Goal: Check status: Check status

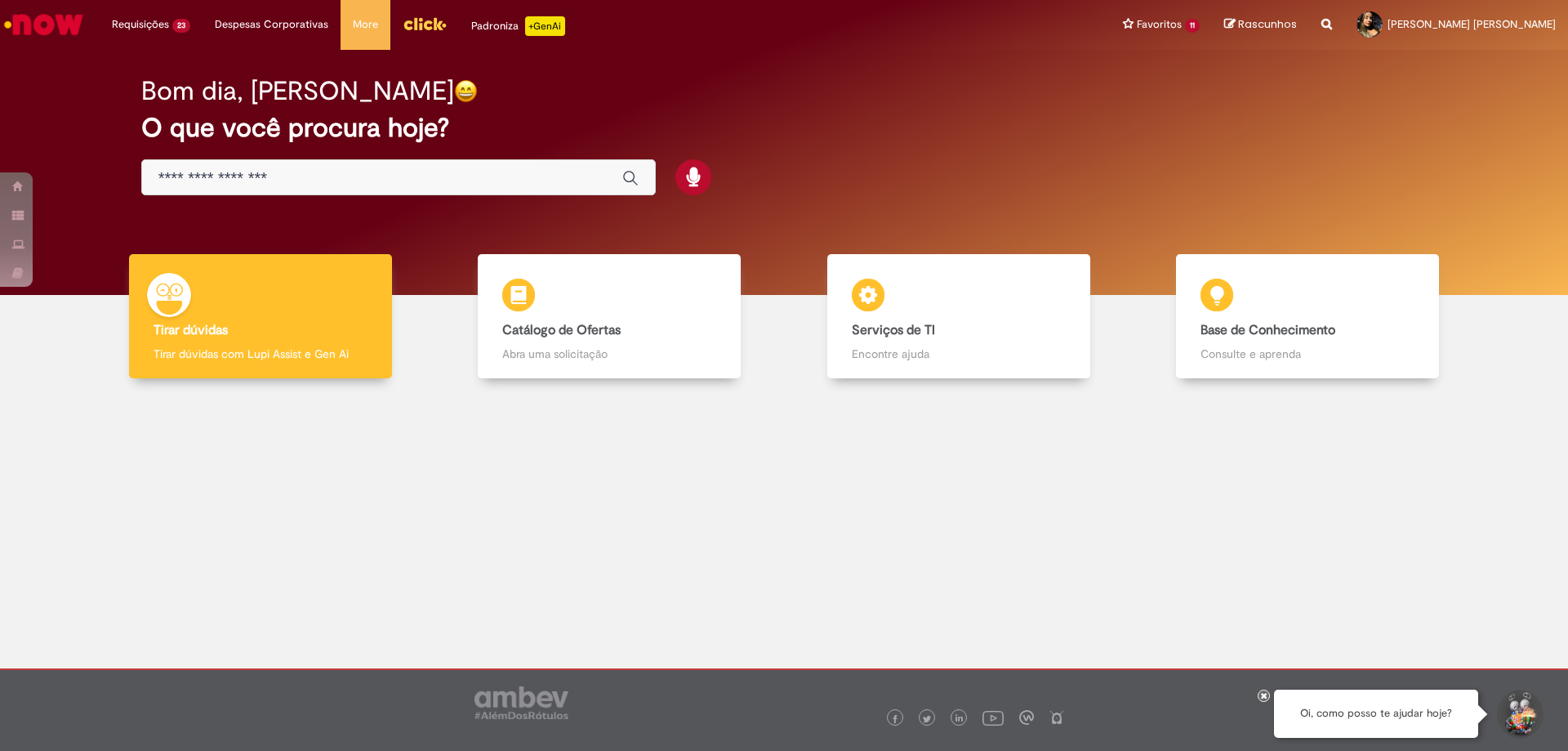
click at [0, 0] on link "Exibir Todas as Solicitações" at bounding box center [0, 0] width 0 height 0
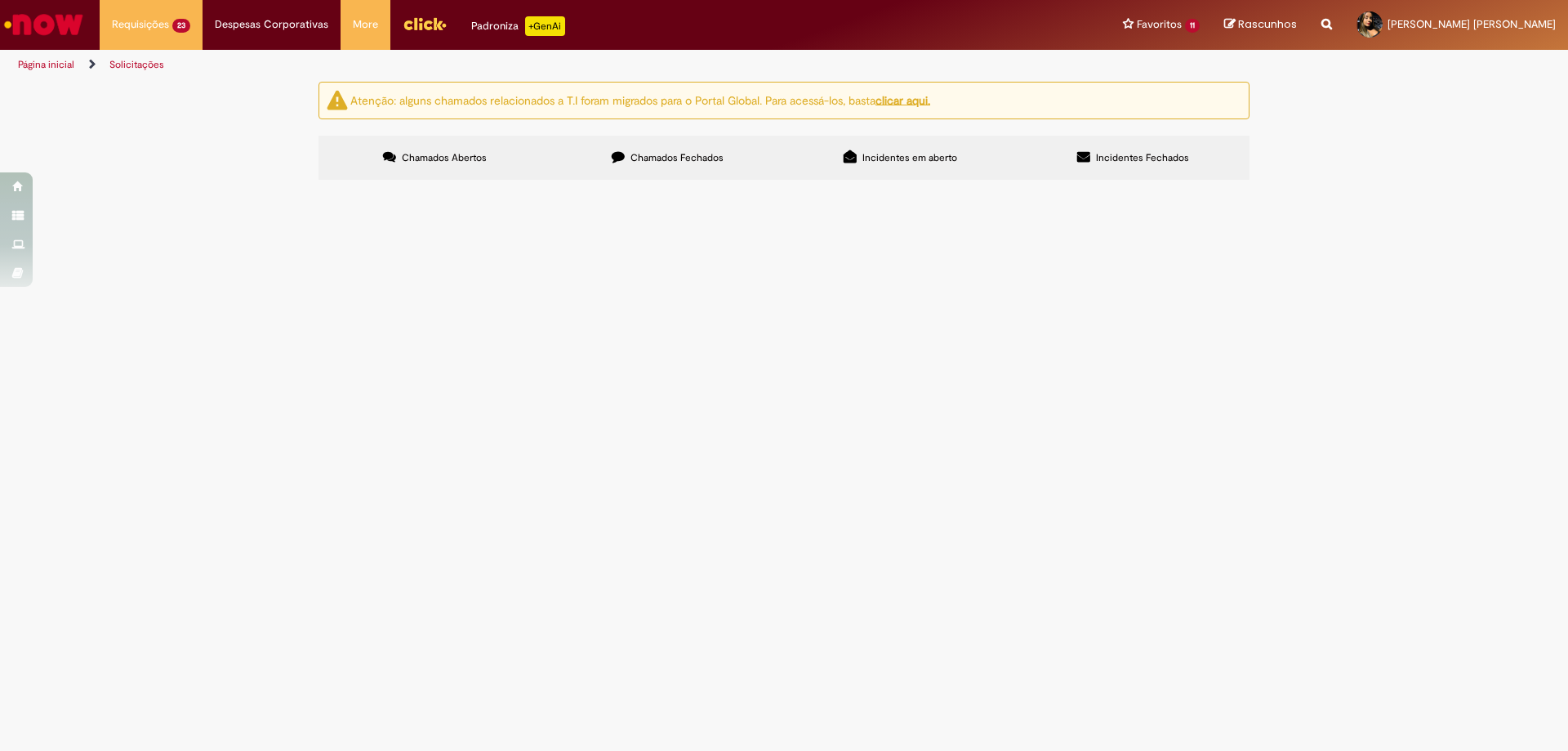
click at [24, 25] on img "Ir para a Homepage" at bounding box center [43, 24] width 84 height 33
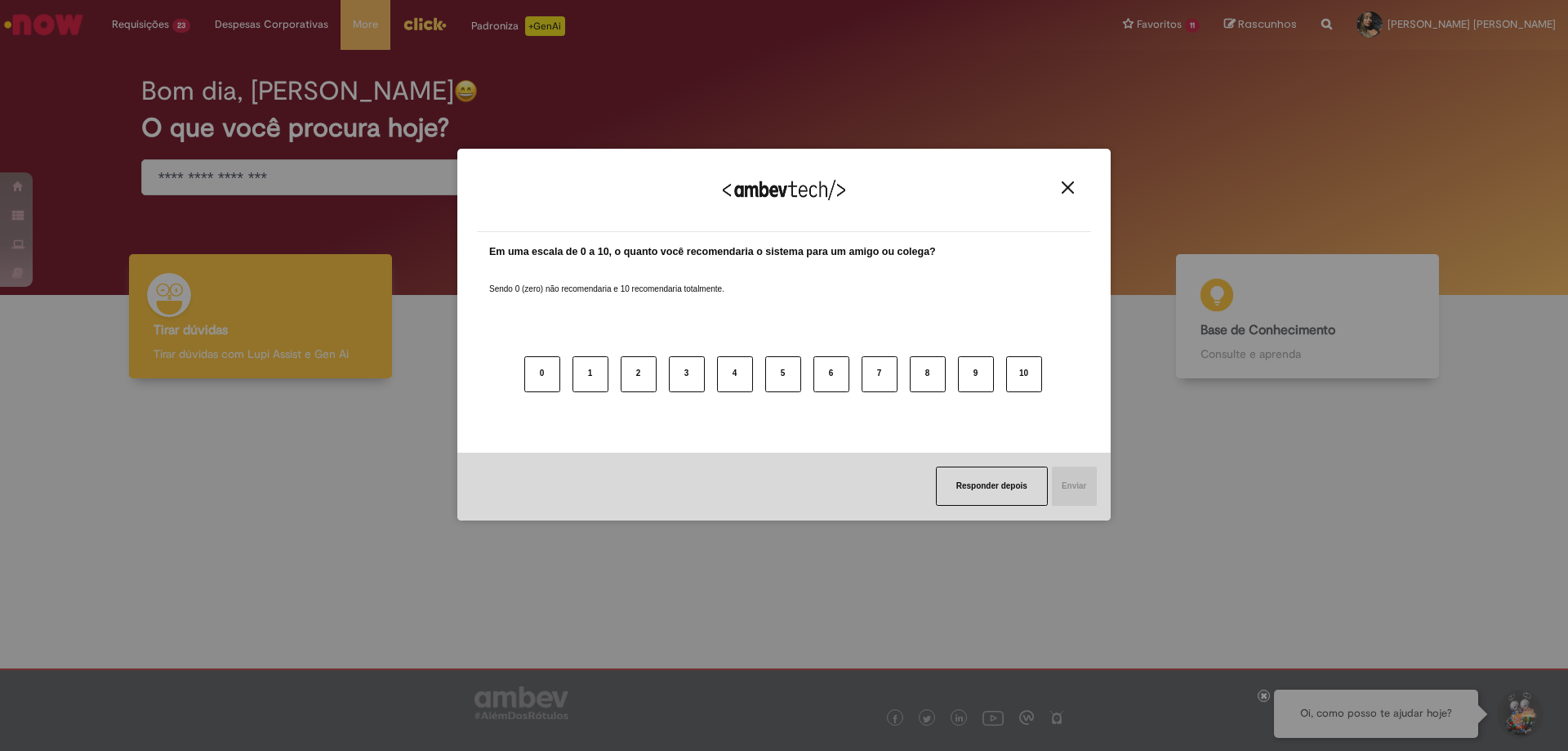
click at [1070, 188] on img "Close" at bounding box center [1068, 188] width 12 height 12
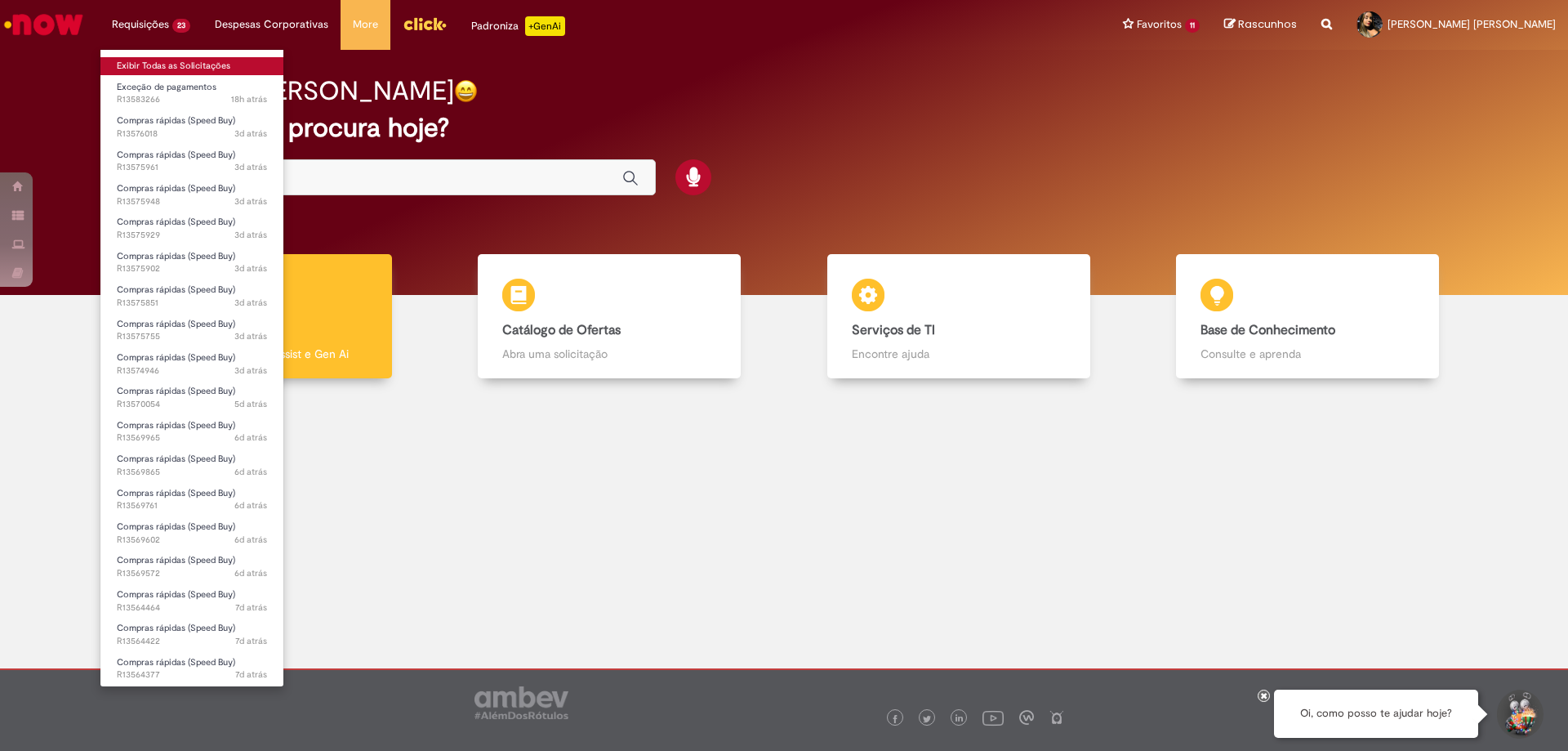
click at [161, 73] on link "Exibir Todas as Solicitações" at bounding box center [192, 66] width 183 height 18
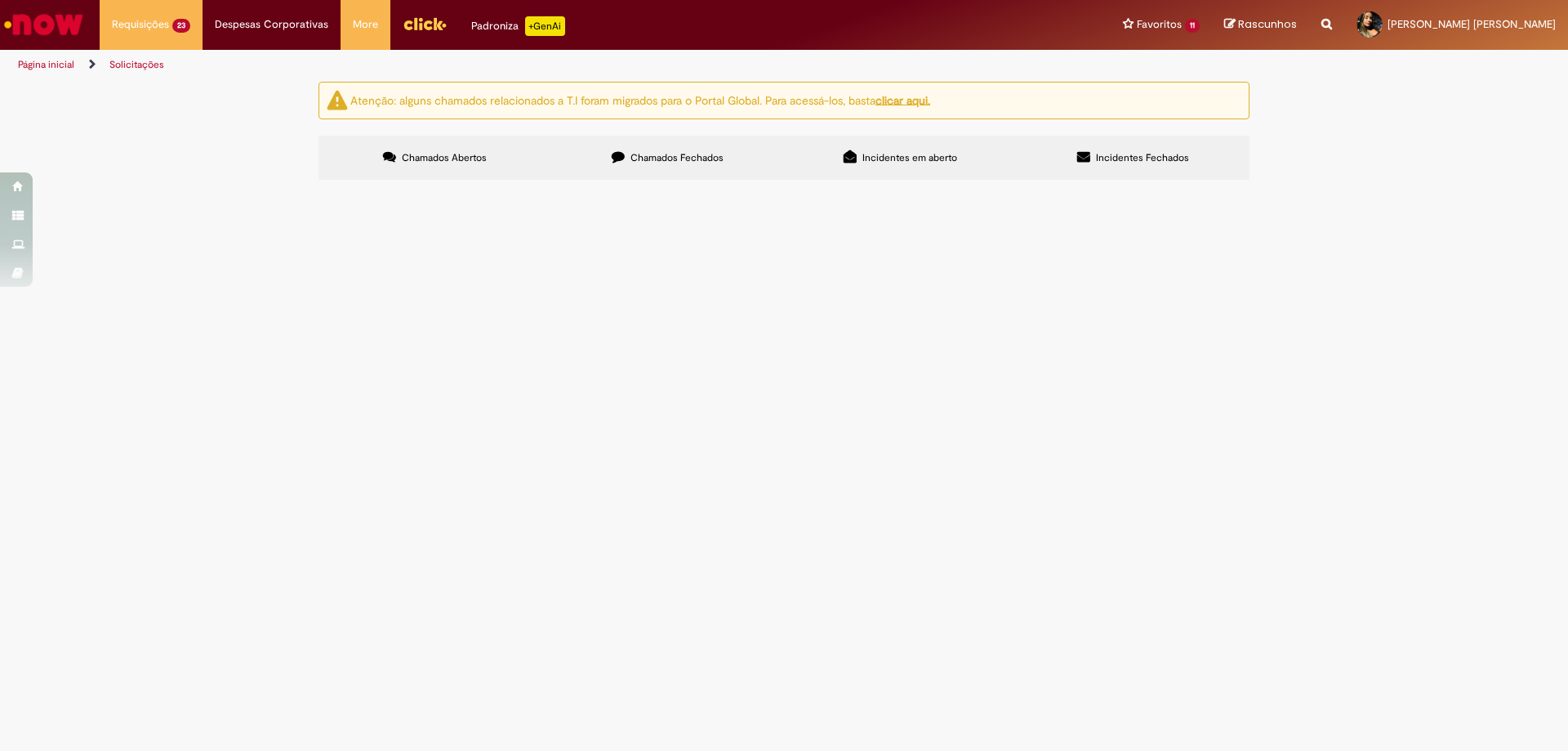
click at [0, 0] on span "R13583266" at bounding box center [0, 0] width 0 height 0
